Goal: Task Accomplishment & Management: Use online tool/utility

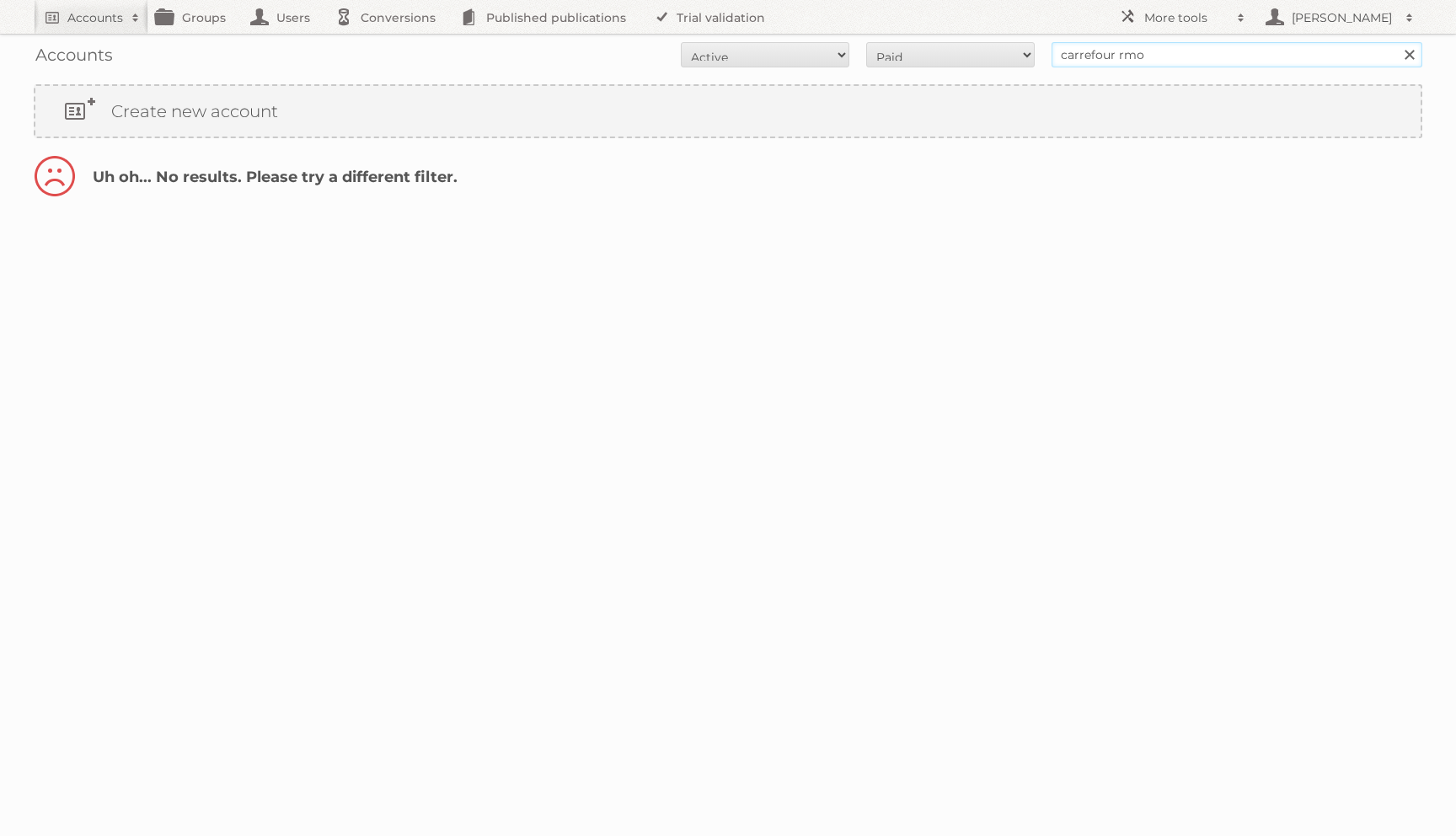
click at [1154, 65] on input "carrefour rmo" at bounding box center [1237, 55] width 371 height 25
type input "carrefour"
click at [1397, 42] on input "Search" at bounding box center [1409, 55] width 25 height 25
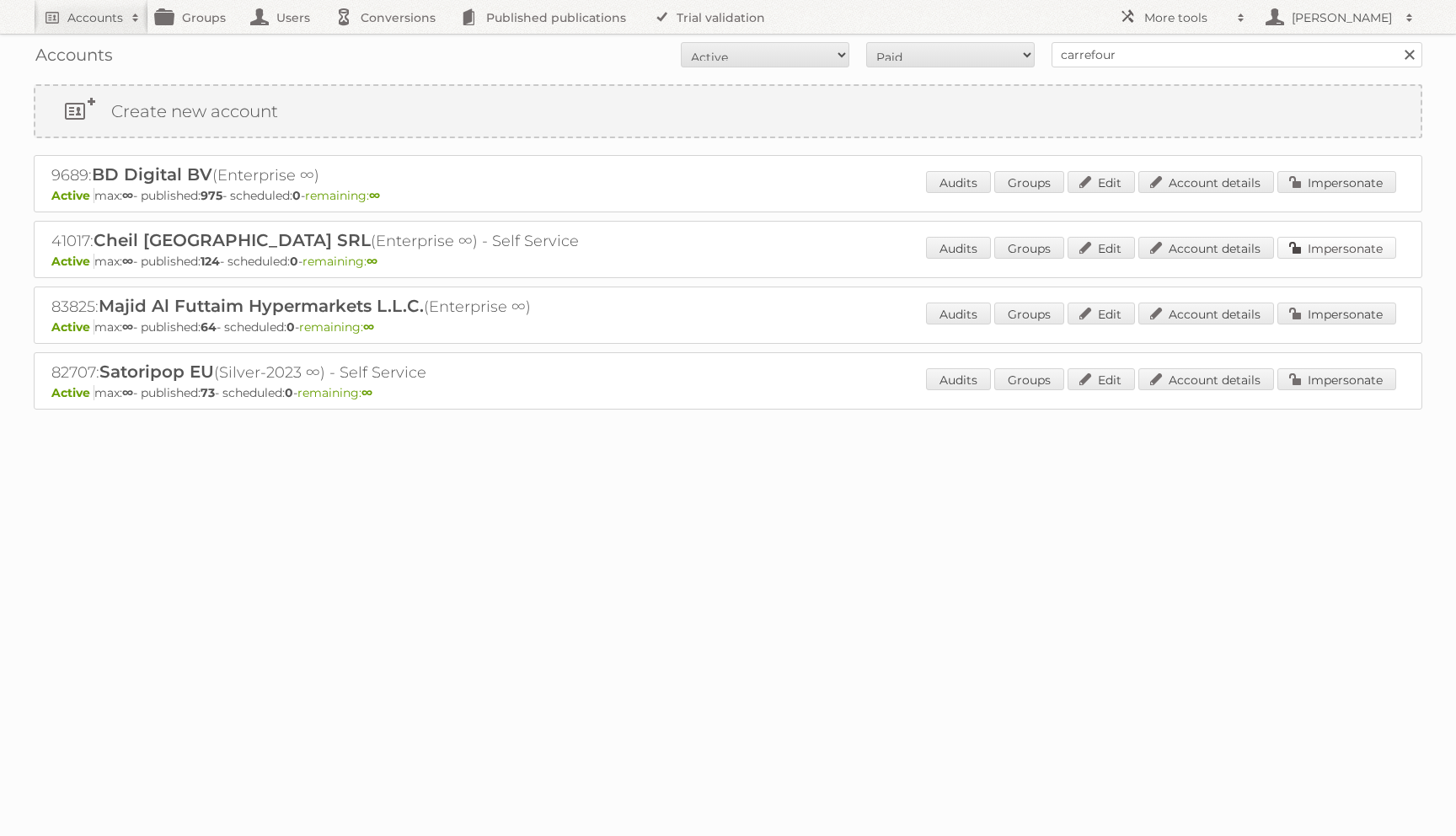
click at [1309, 257] on link "Impersonate" at bounding box center [1337, 248] width 119 height 22
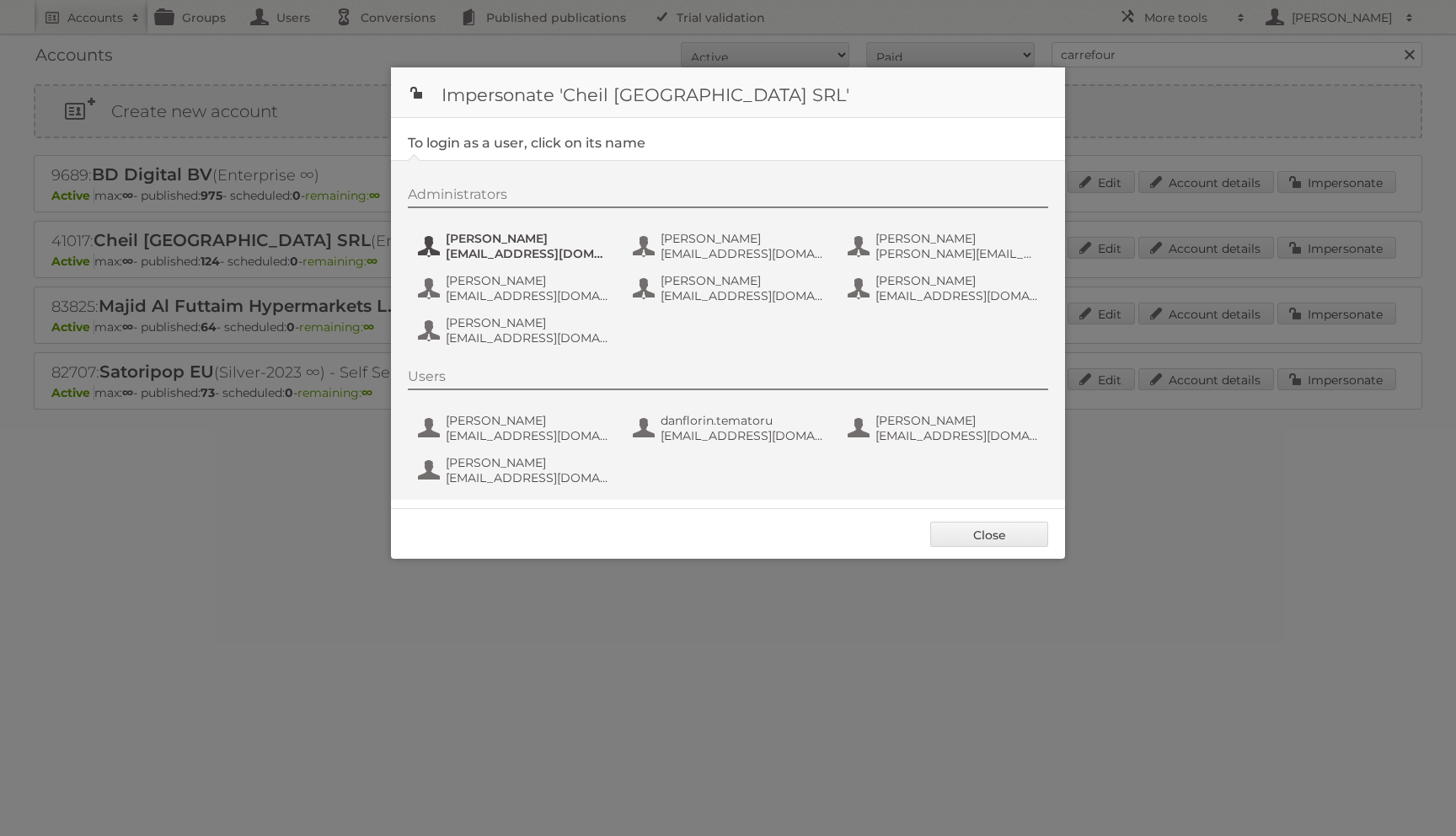
click at [558, 250] on span "andrea_damian@supeco.ro" at bounding box center [528, 253] width 164 height 15
